Goal: Transaction & Acquisition: Book appointment/travel/reservation

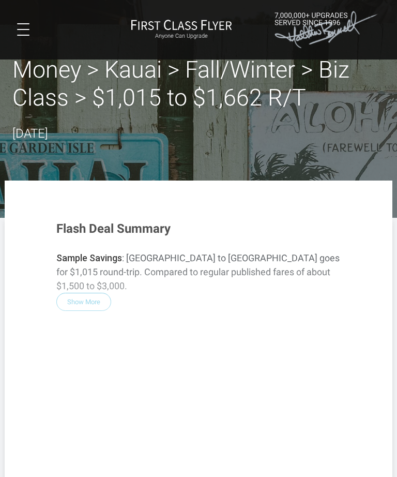
click at [88, 290] on div "Flash Deal Summary Sample Savings : Los Angeles to Kauai goes for $1,015 round-…" at bounding box center [198, 377] width 305 height 332
click at [218, 254] on div "Flash Deal Summary Sample Savings : Los Angeles to Kauai goes for $1,015 round-…" at bounding box center [198, 377] width 305 height 332
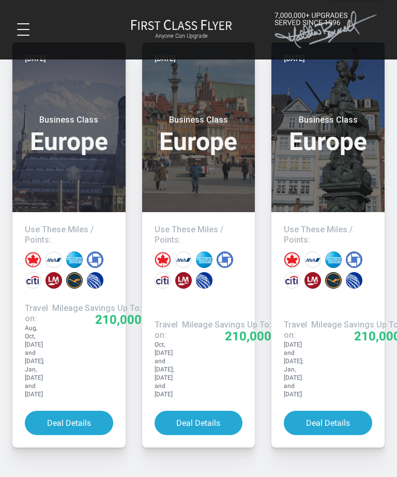
scroll to position [1208, 0]
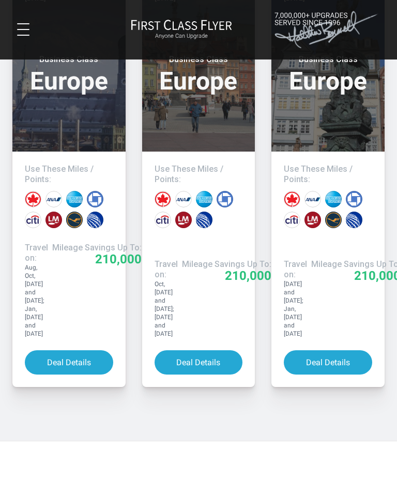
click at [85, 355] on button "Deal Details" at bounding box center [69, 362] width 88 height 24
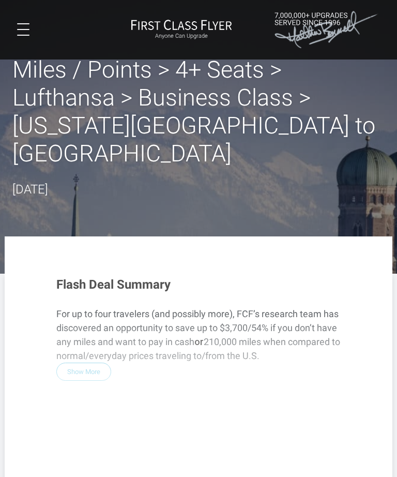
scroll to position [-1, 0]
click at [166, 386] on div "Flash Deal Summary For up to four travelers (and possibly more), FCF’s research…" at bounding box center [198, 433] width 305 height 332
click at [102, 432] on div "Flash Deal Summary For up to four travelers (and possibly more), FCF’s research…" at bounding box center [198, 433] width 305 height 332
click at [250, 167] on h2 "Miles / Points > 4+ Seats > Lufthansa > Business Class > [US_STATE][GEOGRAPHIC_…" at bounding box center [198, 112] width 372 height 112
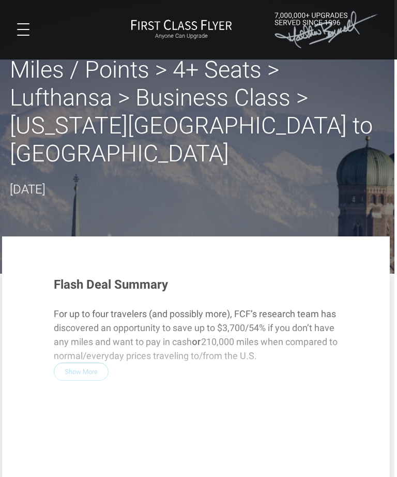
scroll to position [0, 5]
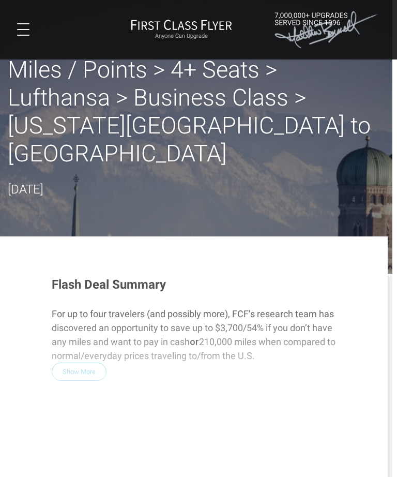
click at [155, 111] on h2 "Miles / Points > 4+ Seats > Lufthansa > Business Class > [US_STATE][GEOGRAPHIC_…" at bounding box center [194, 112] width 372 height 112
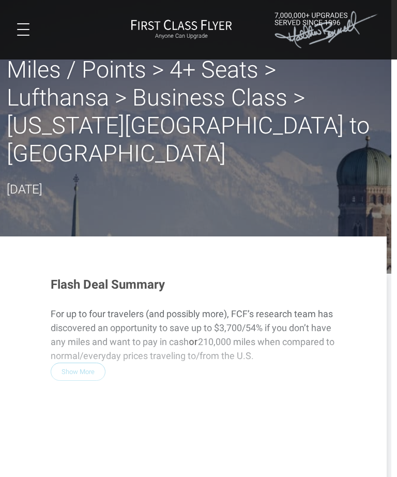
scroll to position [0, 3]
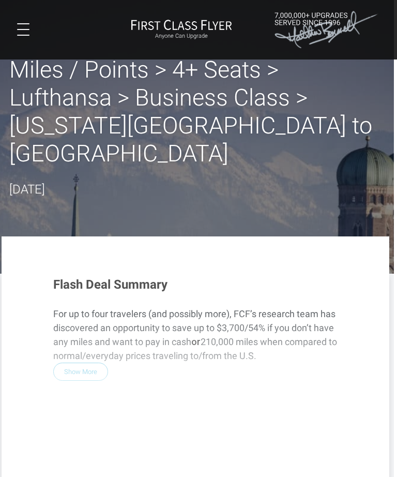
click at [79, 352] on div "Flash Deal Summary For up to four travelers (and possibly more), FCF’s research…" at bounding box center [195, 433] width 305 height 332
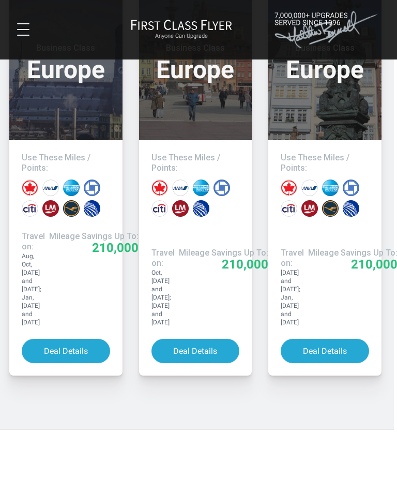
scroll to position [1313, 3]
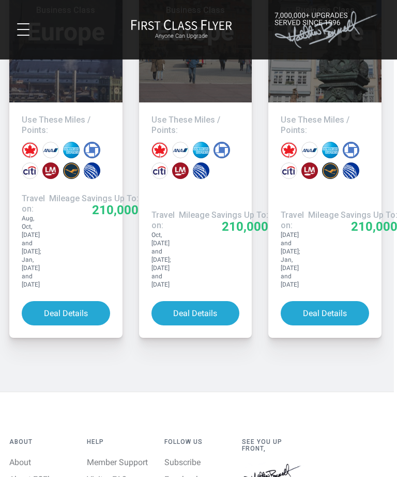
click at [339, 301] on button "Deal Details" at bounding box center [325, 313] width 88 height 24
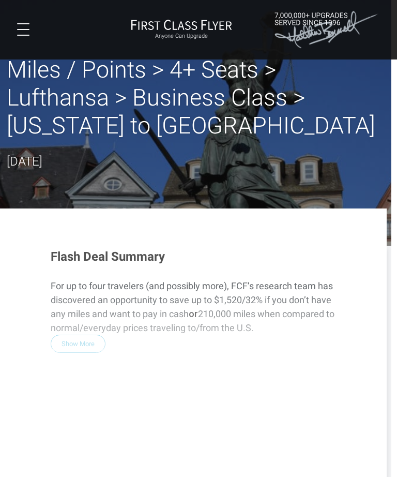
scroll to position [0, 6]
click at [23, 27] on button at bounding box center [23, 29] width 12 height 12
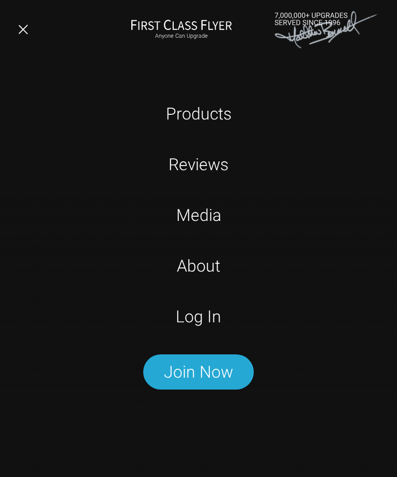
click at [207, 326] on link "Log In" at bounding box center [198, 316] width 249 height 26
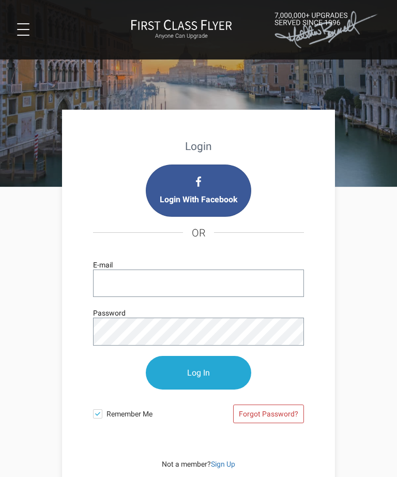
click at [198, 294] on input "E-mail" at bounding box center [198, 282] width 211 height 27
type input "mstempatravel@yahoo.com"
click at [199, 373] on input "Log In" at bounding box center [198, 373] width 105 height 34
click at [208, 377] on input "Log In" at bounding box center [198, 373] width 105 height 34
click at [206, 372] on input "Log In" at bounding box center [198, 373] width 105 height 34
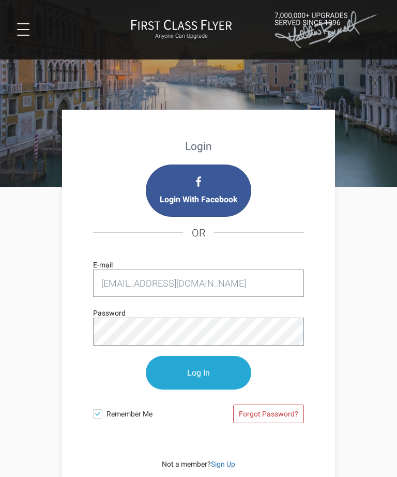
click at [204, 375] on input "Log In" at bounding box center [198, 373] width 105 height 34
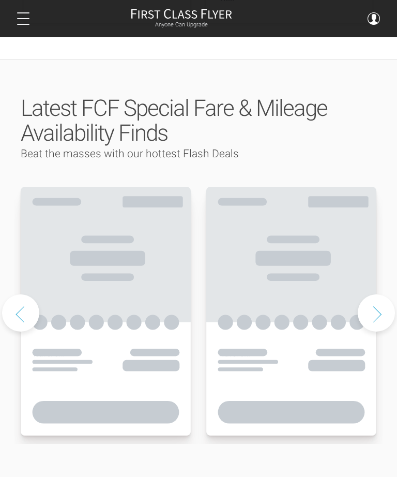
scroll to position [489, 0]
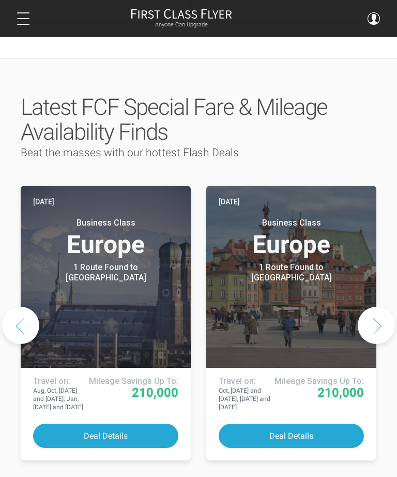
click at [388, 307] on button "Next slide" at bounding box center [376, 325] width 37 height 37
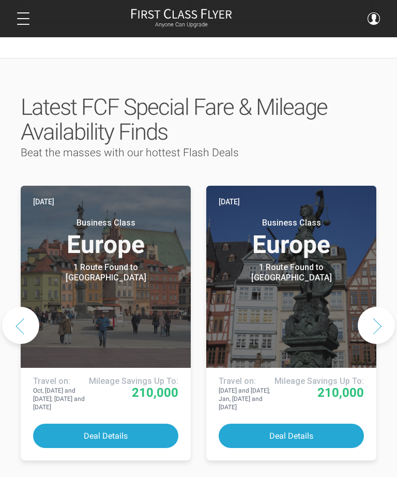
click at [299, 423] on button "Deal Details" at bounding box center [291, 435] width 145 height 24
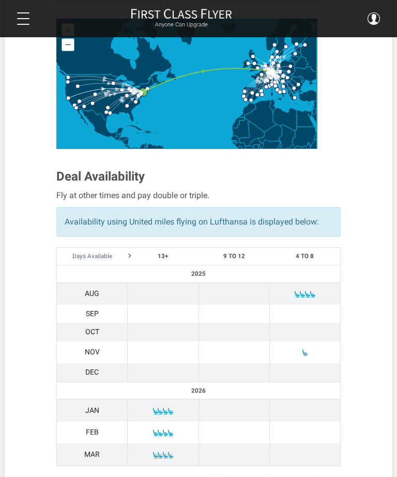
scroll to position [499, 0]
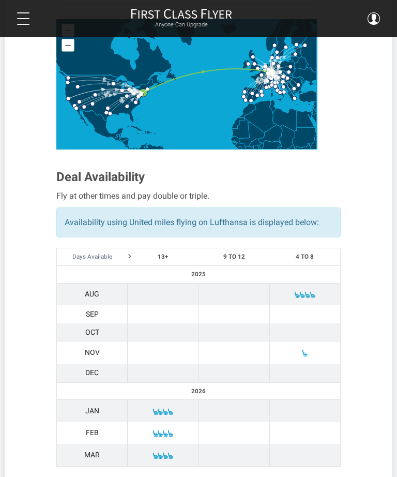
click at [165, 415] on td at bounding box center [163, 411] width 71 height 22
click at [93, 414] on td "Jan" at bounding box center [92, 411] width 71 height 22
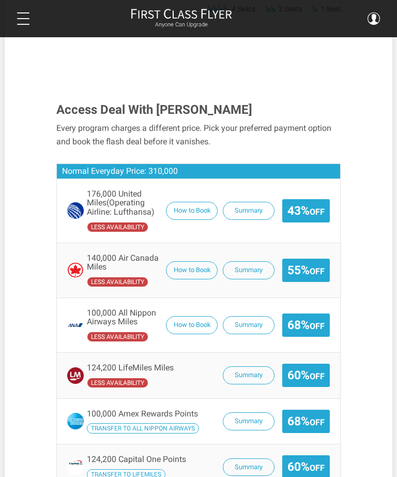
scroll to position [973, 0]
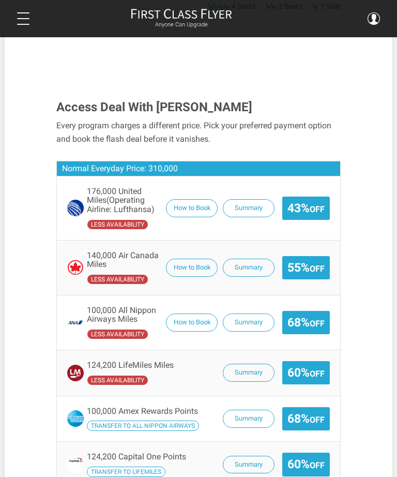
click at [245, 415] on button "Summary" at bounding box center [249, 418] width 52 height 18
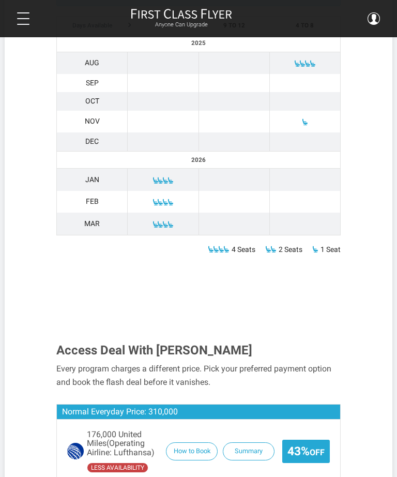
scroll to position [696, 0]
